Goal: Communication & Community: Participate in discussion

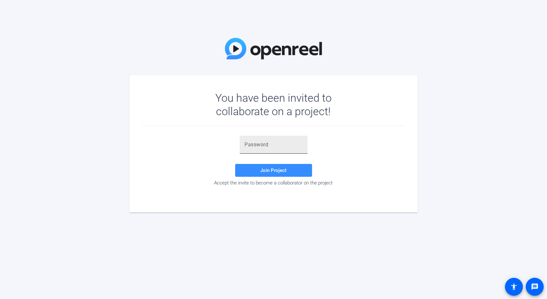
click at [272, 148] on input "text" at bounding box center [274, 145] width 58 height 8
paste input "2Ox0#Q"
type input "2Ox0#Q"
click at [256, 165] on span at bounding box center [273, 169] width 77 height 15
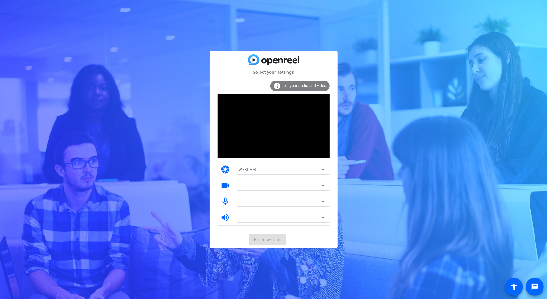
click at [267, 171] on mat-form-field "WEBCAM" at bounding box center [282, 169] width 96 height 10
click at [270, 168] on mat-form-field "WEBCAM" at bounding box center [282, 169] width 96 height 10
click at [254, 170] on span "WEBCAM" at bounding box center [247, 169] width 17 height 4
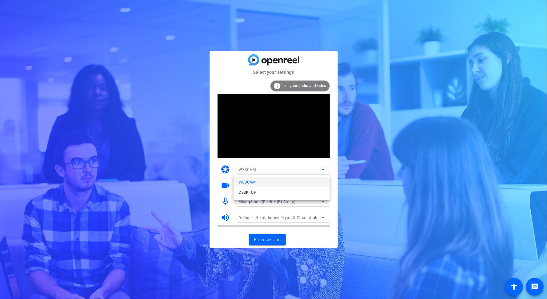
click at [279, 159] on div at bounding box center [273, 149] width 547 height 299
click at [267, 200] on span "Microphone (Realtek(R) Audio)" at bounding box center [267, 201] width 57 height 4
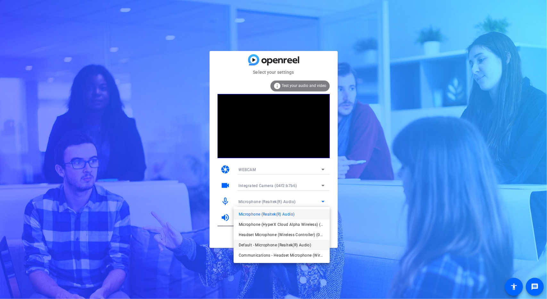
click at [249, 246] on span "Default - Microphone (Realtek(R) Audio)" at bounding box center [275, 245] width 73 height 8
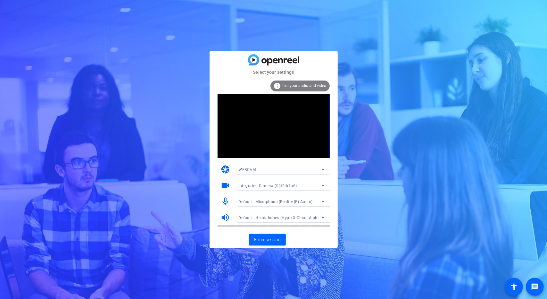
click at [280, 218] on span "Default - Headphones (HyperX Cloud Alpha Wireless) (03f0:098d)" at bounding box center [300, 217] width 123 height 5
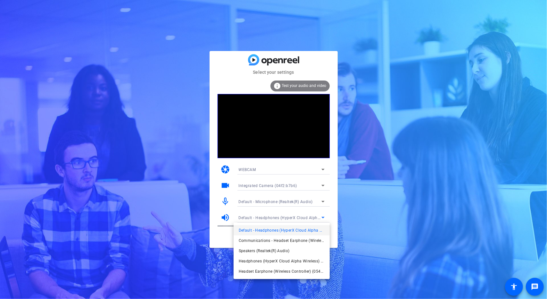
click at [308, 196] on div at bounding box center [273, 149] width 547 height 299
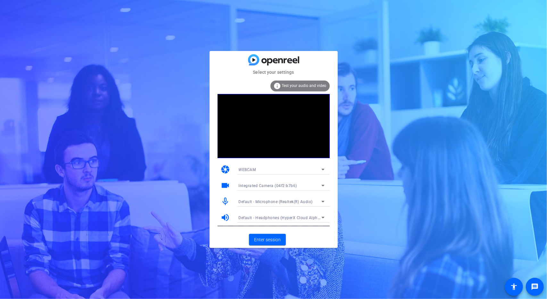
click at [305, 198] on div "Default - Microphone (Realtek(R) Audio)" at bounding box center [280, 201] width 83 height 8
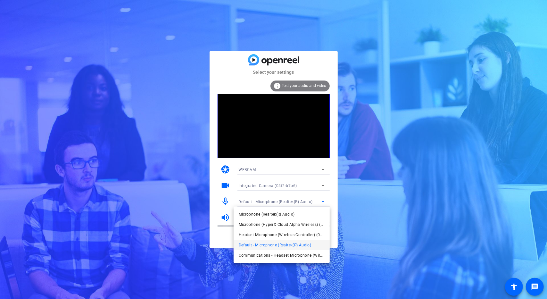
click at [333, 164] on div at bounding box center [273, 149] width 547 height 299
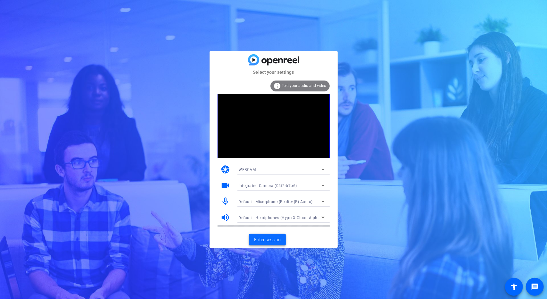
click at [271, 237] on span "Enter session" at bounding box center [267, 239] width 27 height 7
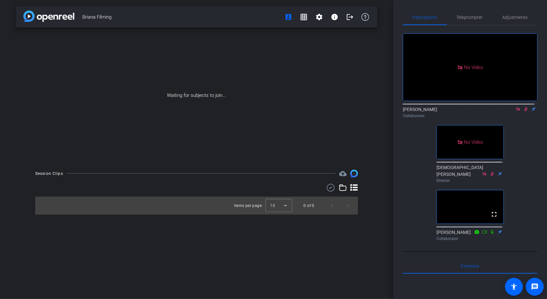
click at [523, 111] on icon at bounding box center [525, 109] width 5 height 4
click at [525, 111] on icon at bounding box center [526, 109] width 3 height 4
click at [523, 111] on icon at bounding box center [525, 109] width 5 height 4
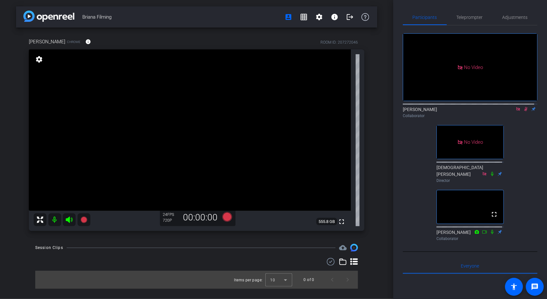
drag, startPoint x: 520, startPoint y: 116, endPoint x: 452, endPoint y: 121, distance: 69.1
click at [452, 119] on div "[PERSON_NAME] Collaborator" at bounding box center [470, 112] width 135 height 12
click at [523, 111] on icon at bounding box center [525, 109] width 5 height 4
click at [525, 111] on icon at bounding box center [526, 109] width 3 height 4
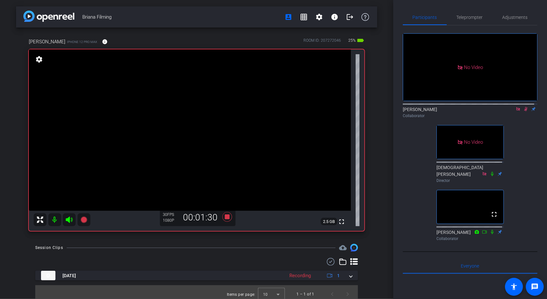
click at [524, 111] on icon at bounding box center [525, 109] width 5 height 4
click at [490, 234] on icon at bounding box center [492, 231] width 5 height 4
click at [491, 234] on icon at bounding box center [493, 231] width 4 height 4
click at [525, 111] on icon at bounding box center [526, 109] width 3 height 4
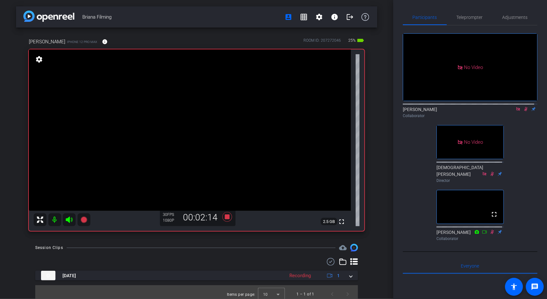
click at [490, 234] on icon at bounding box center [492, 231] width 5 height 4
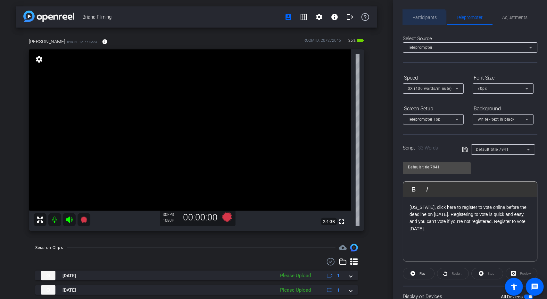
click at [414, 18] on span "Participants" at bounding box center [425, 17] width 24 height 4
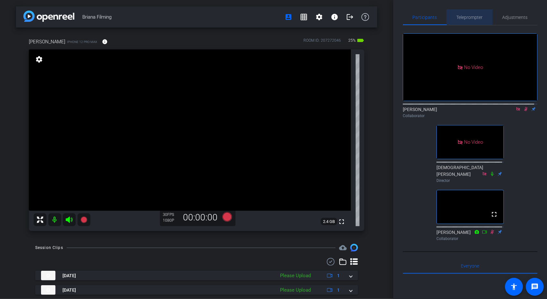
click at [475, 18] on span "Teleprompter" at bounding box center [470, 17] width 26 height 4
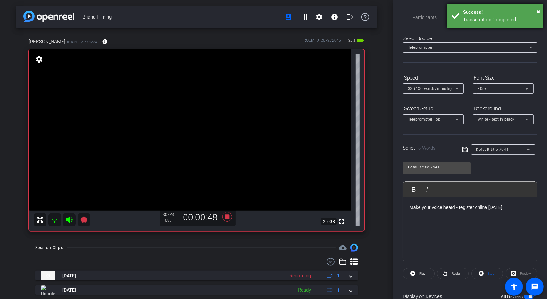
click at [532, 12] on div "Success!" at bounding box center [500, 12] width 75 height 7
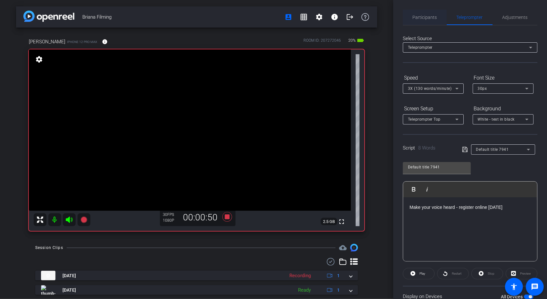
click at [421, 19] on span "Participants" at bounding box center [425, 17] width 24 height 4
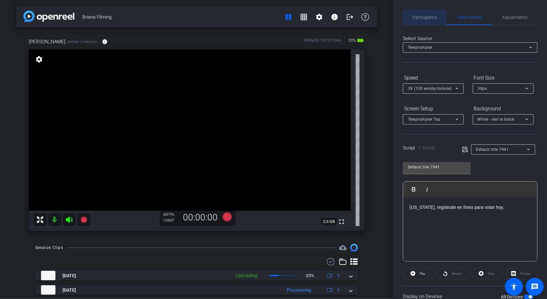
click at [435, 11] on span "Participants" at bounding box center [425, 17] width 24 height 15
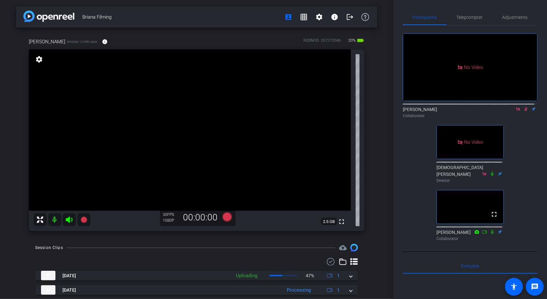
click at [523, 107] on icon at bounding box center [525, 109] width 5 height 4
click at [524, 107] on icon at bounding box center [525, 109] width 5 height 4
click at [523, 107] on icon at bounding box center [525, 109] width 5 height 4
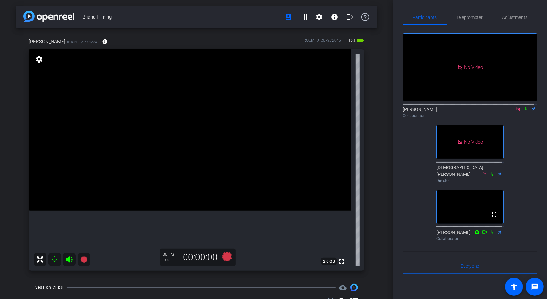
click at [523, 107] on icon at bounding box center [525, 109] width 5 height 4
click at [524, 107] on icon at bounding box center [526, 109] width 4 height 4
click at [524, 107] on icon at bounding box center [525, 109] width 5 height 4
